Goal: Task Accomplishment & Management: Use online tool/utility

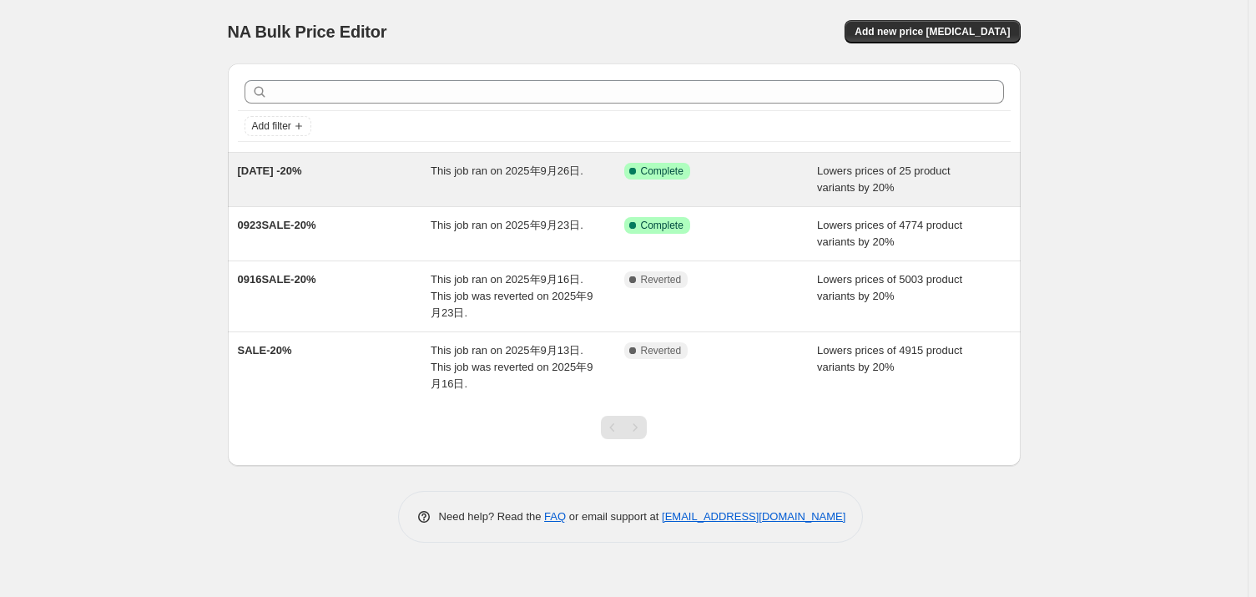
click at [489, 194] on div "This job ran on 2025年9月26日." at bounding box center [527, 179] width 194 height 33
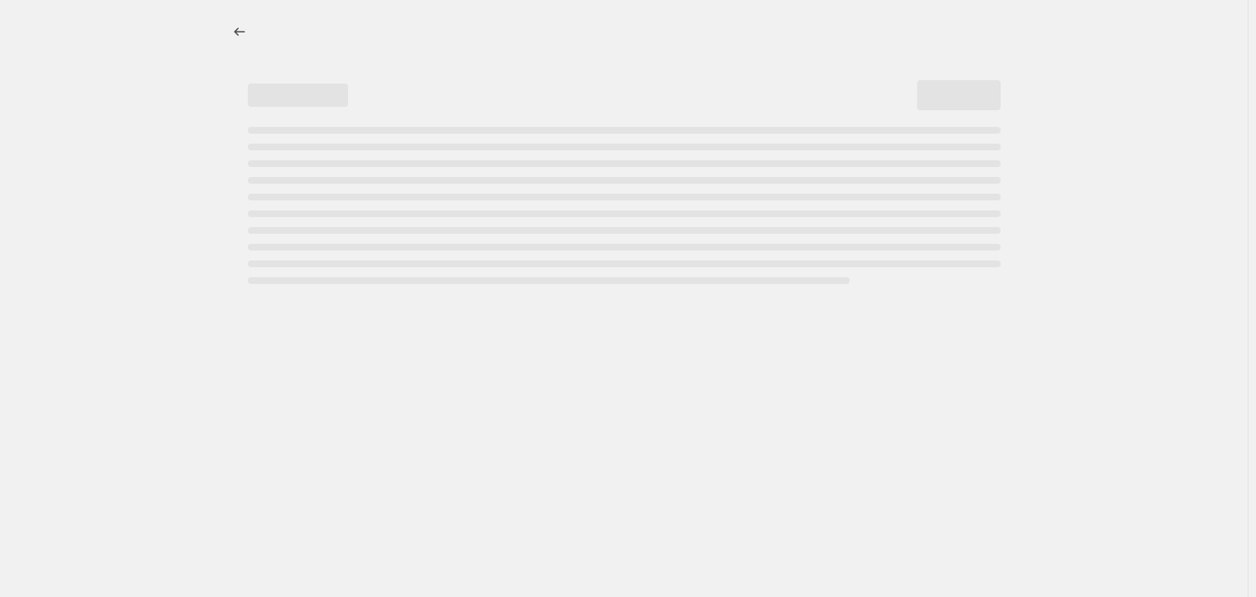
select select "percentage"
select select "tag"
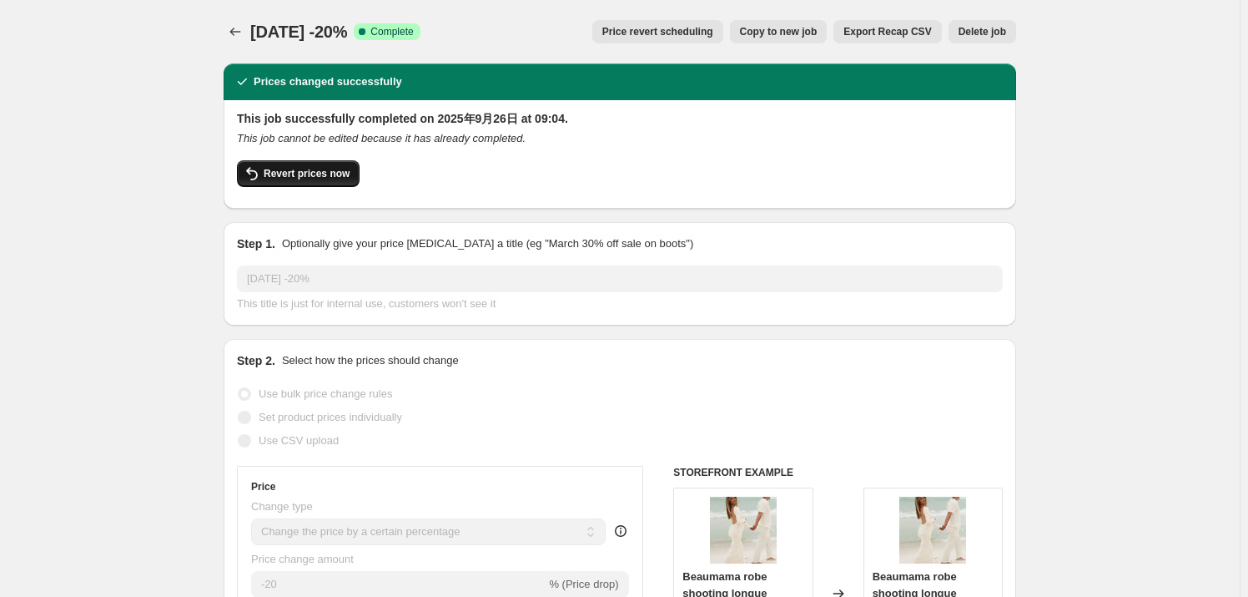
click at [343, 171] on span "Revert prices now" at bounding box center [307, 173] width 86 height 13
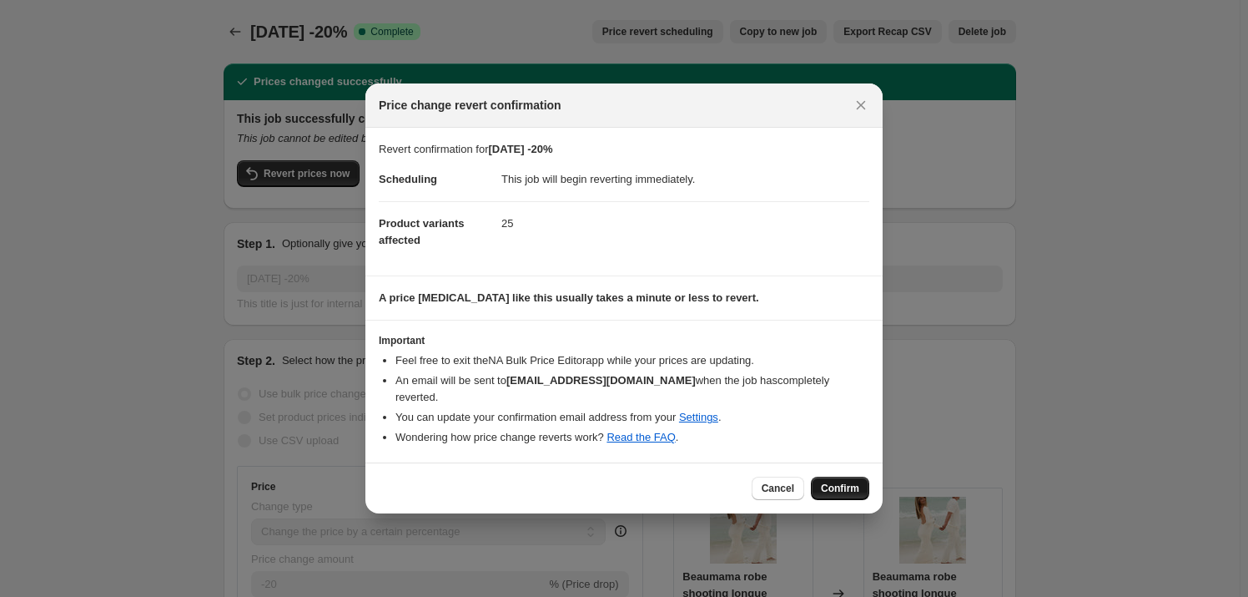
click at [846, 490] on button "Confirm" at bounding box center [840, 487] width 58 height 23
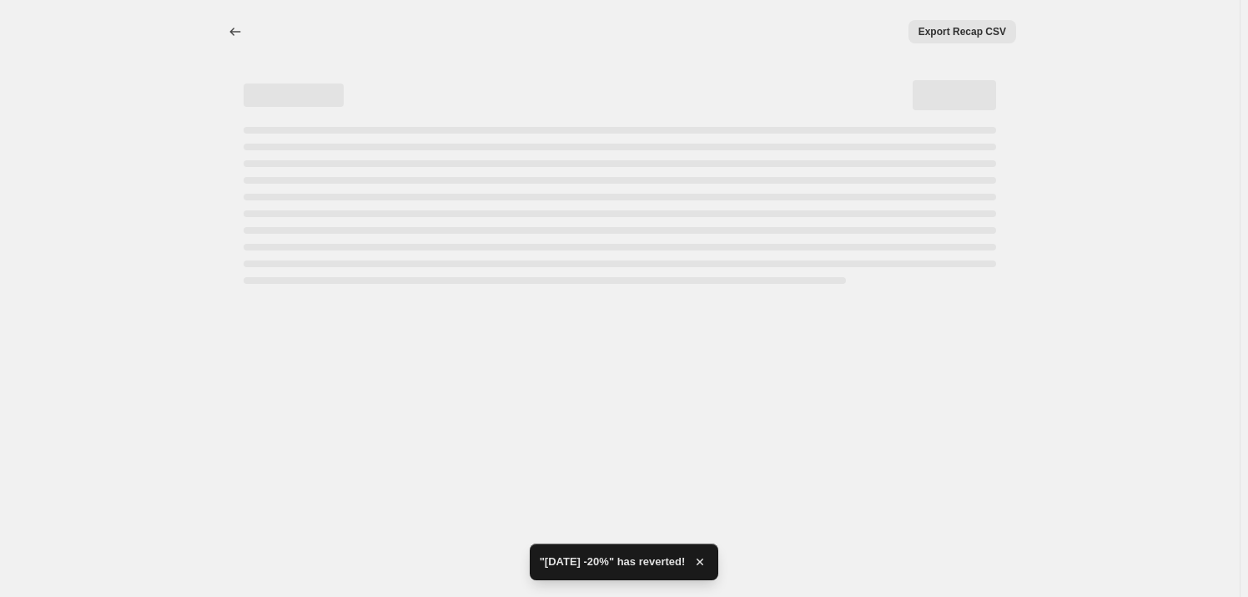
select select "percentage"
select select "tag"
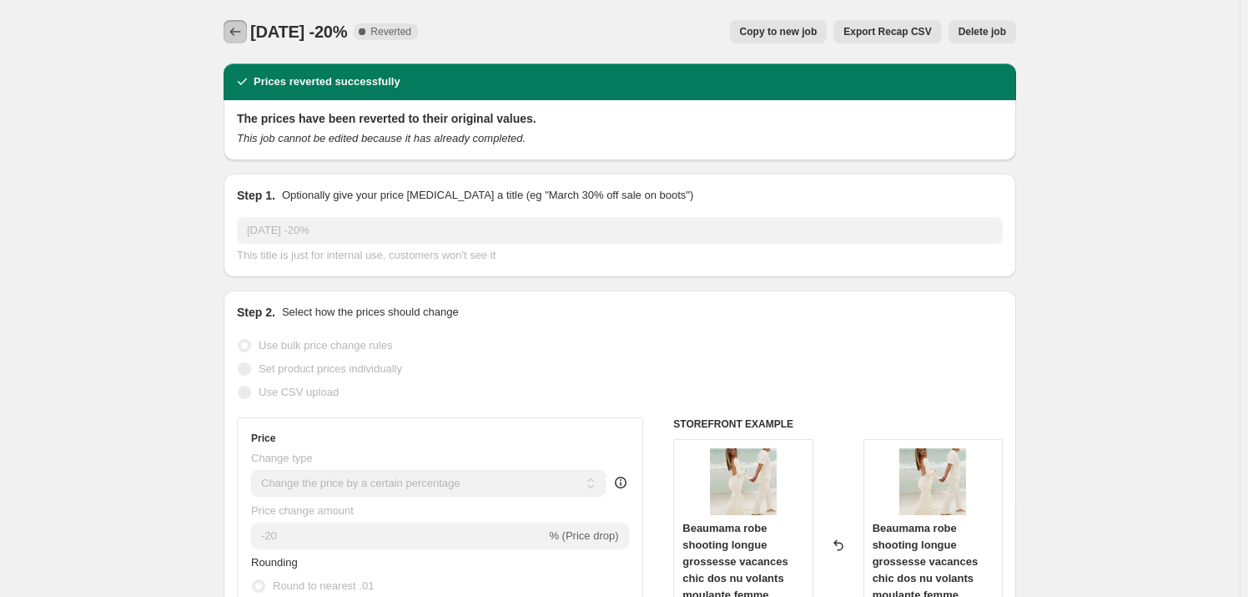
click at [242, 30] on icon "Price change jobs" at bounding box center [235, 31] width 17 height 17
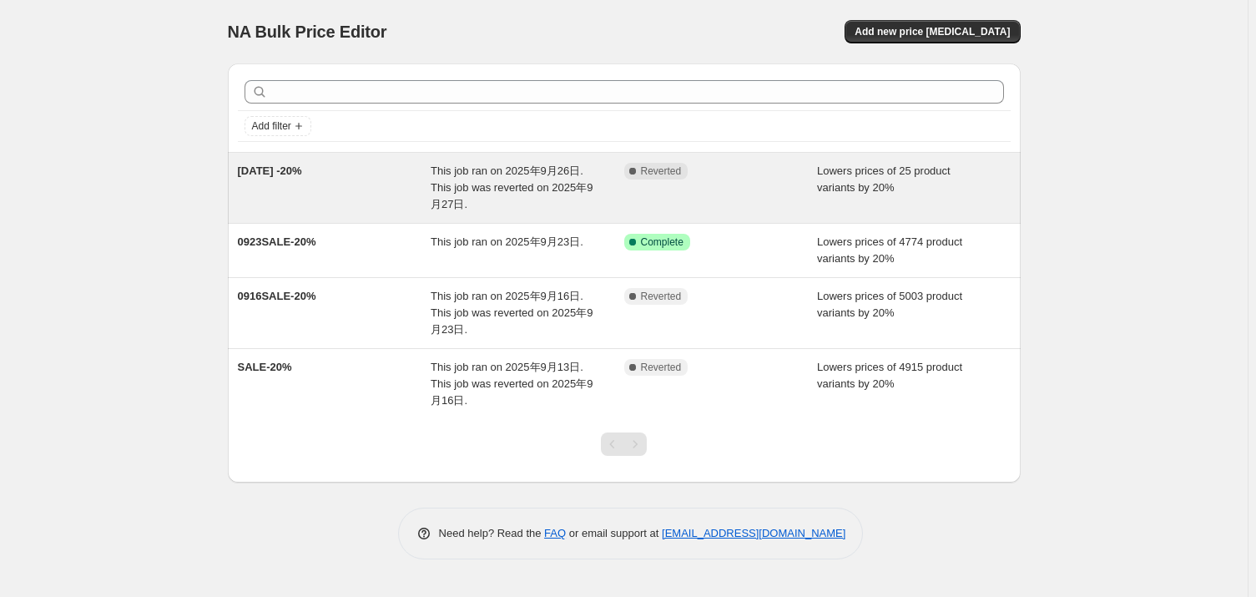
click at [835, 187] on span "Lowers prices of 25 product variants by 20%" at bounding box center [883, 178] width 133 height 29
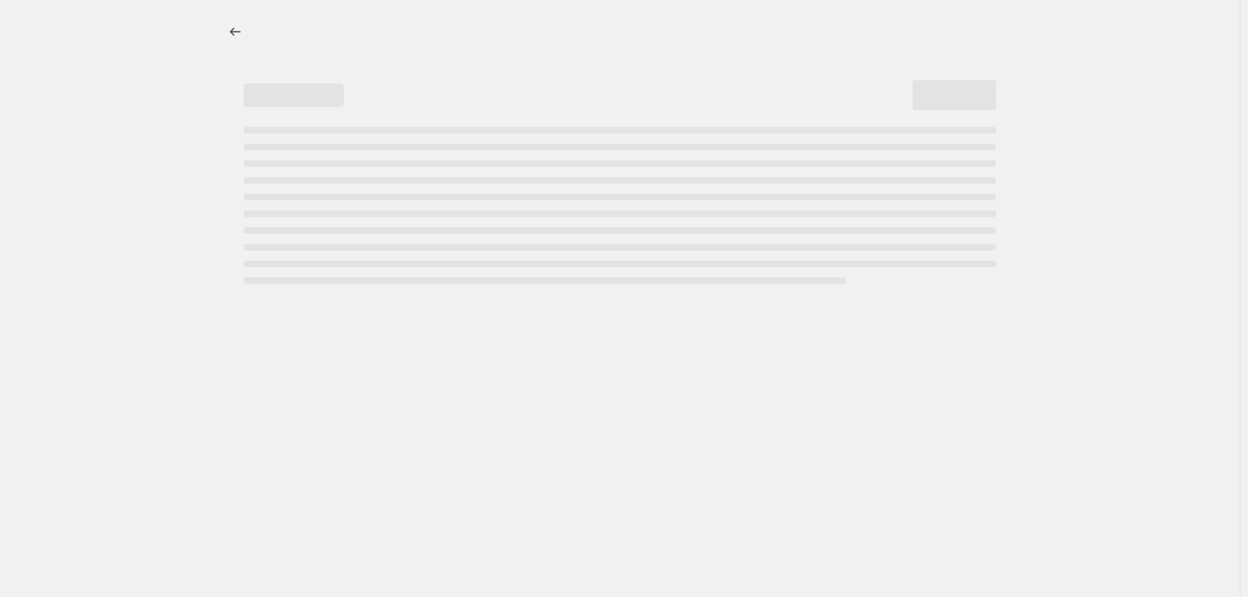
select select "percentage"
select select "tag"
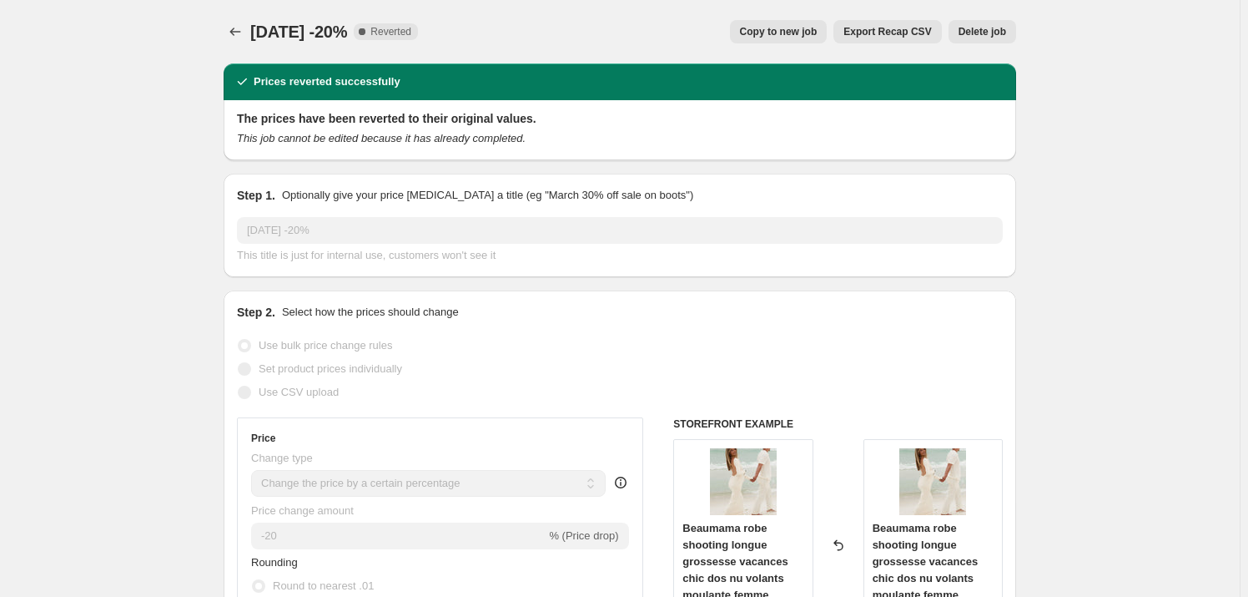
click at [1006, 35] on span "Delete job" at bounding box center [983, 31] width 48 height 13
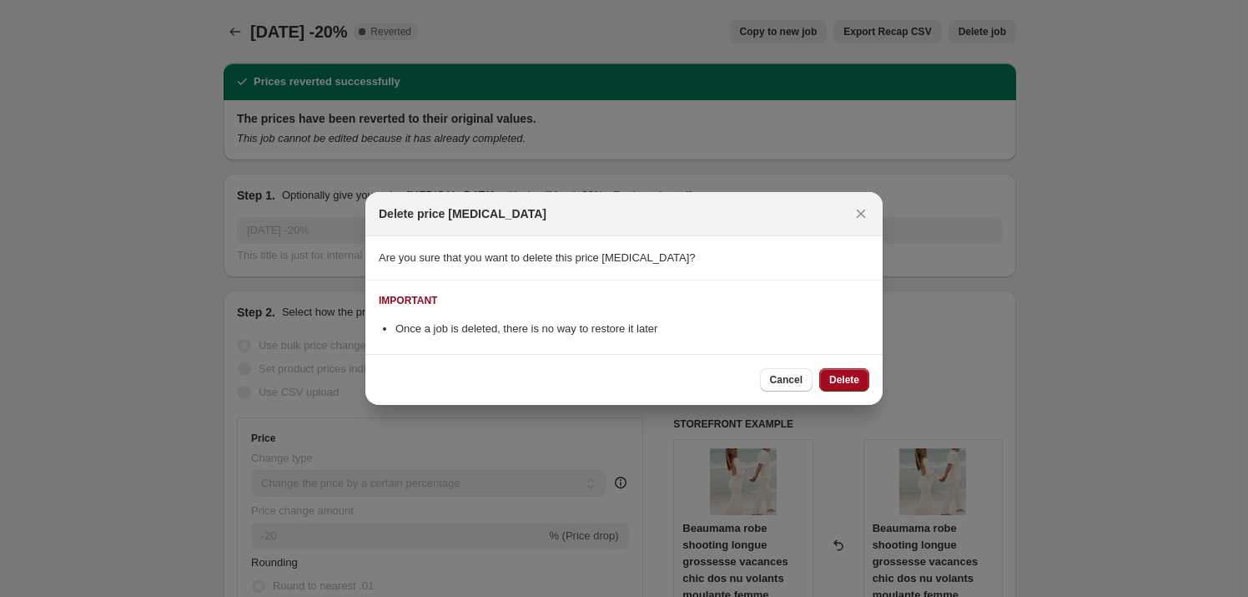
click at [841, 374] on span "Delete" at bounding box center [844, 379] width 30 height 13
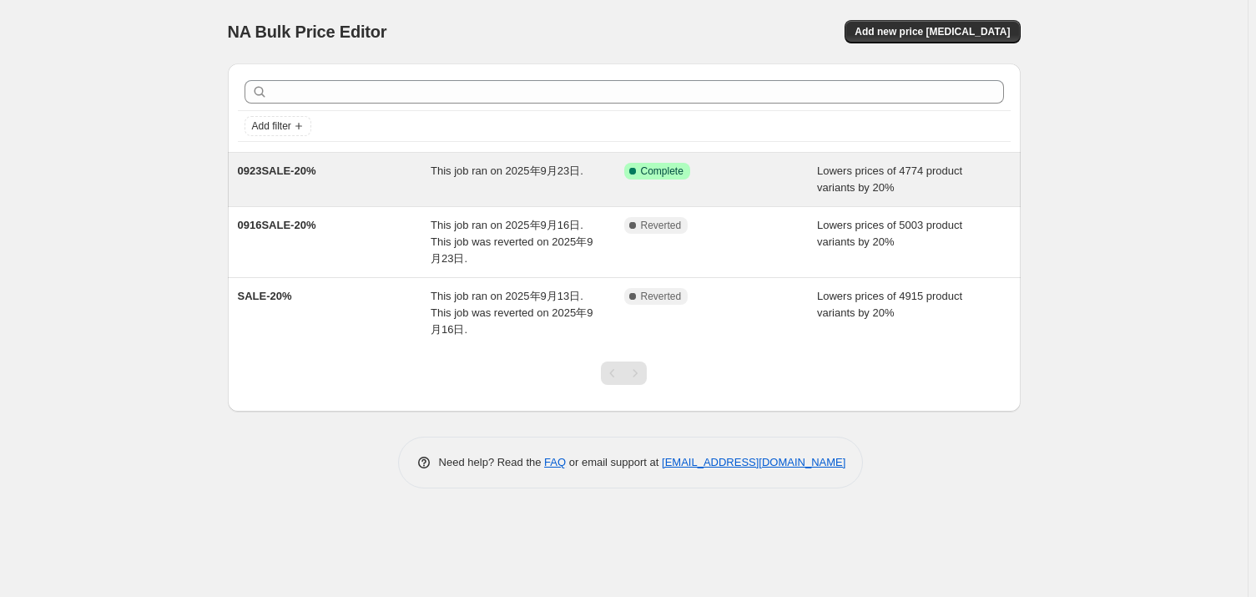
click at [556, 196] on div "0923SALE-20% This job ran on 2025年9月23日. Success Complete Complete Lowers price…" at bounding box center [624, 179] width 793 height 53
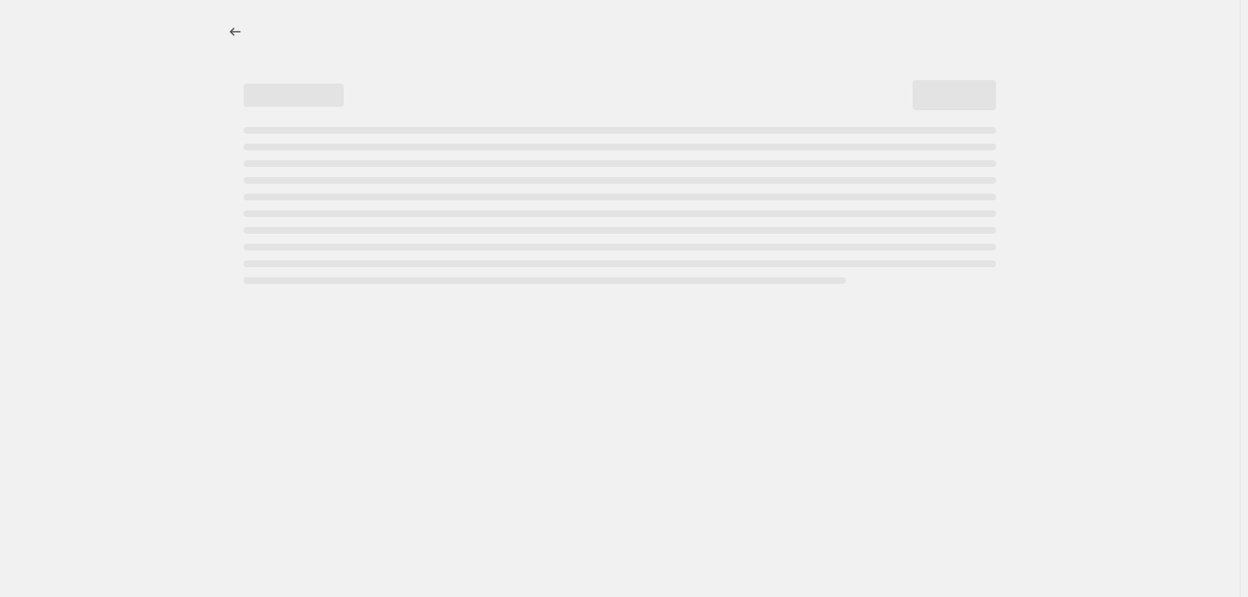
select select "percentage"
select select "vendor"
select select "not_equal"
select select "product_status"
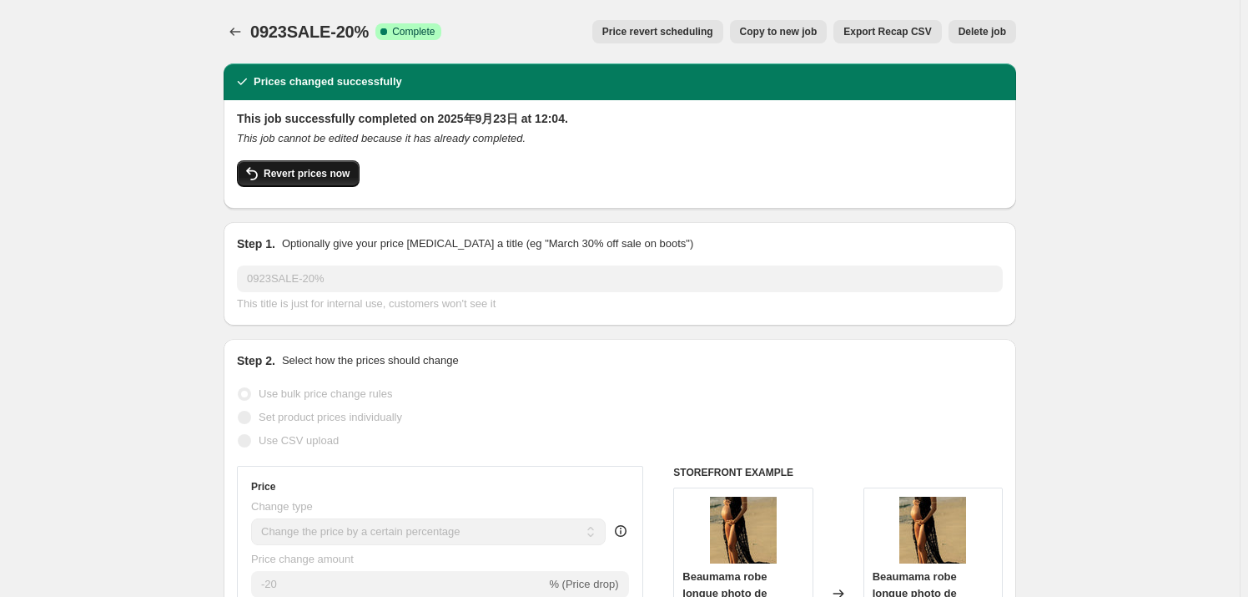
click at [324, 180] on button "Revert prices now" at bounding box center [298, 173] width 123 height 27
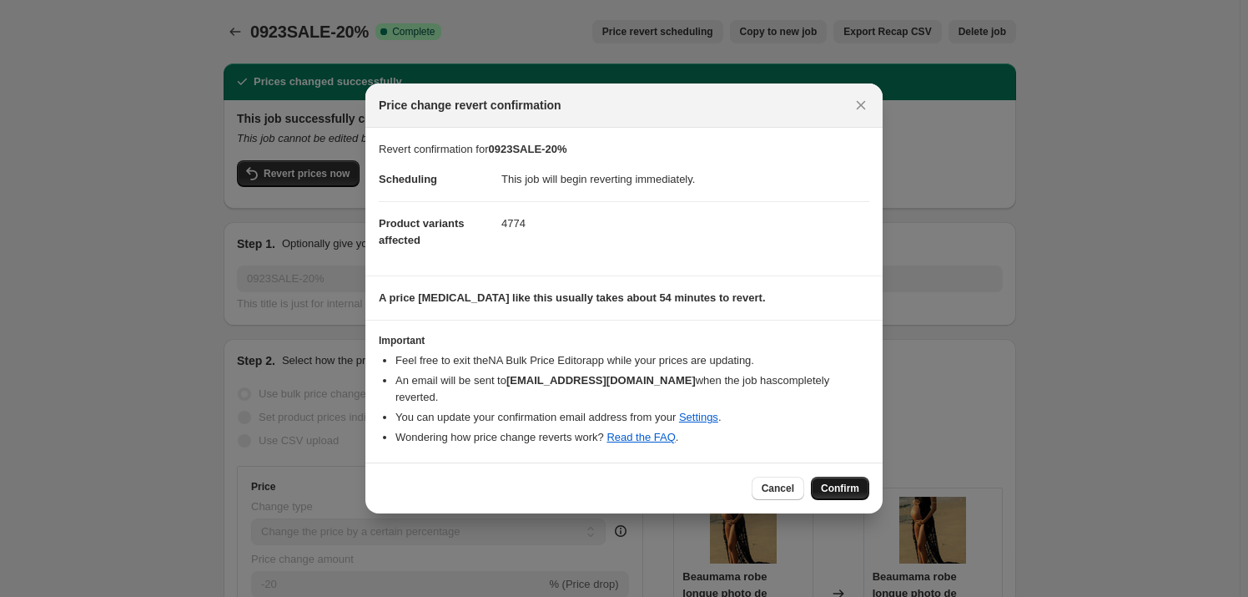
click at [834, 476] on button "Confirm" at bounding box center [840, 487] width 58 height 23
